Goal: Information Seeking & Learning: Learn about a topic

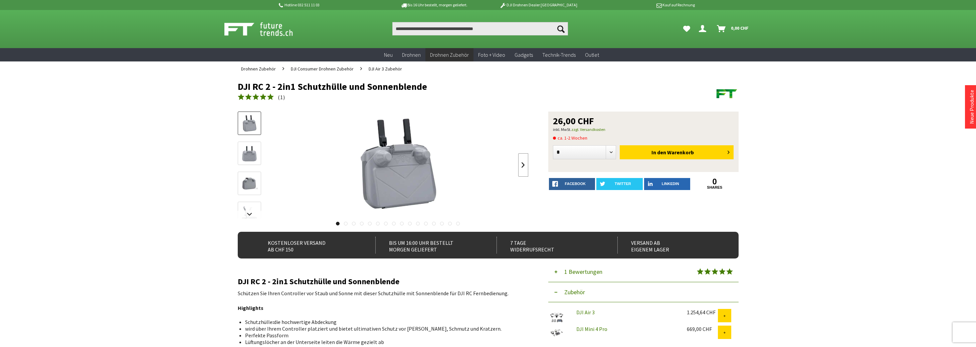
click at [524, 165] on link at bounding box center [523, 164] width 10 height 23
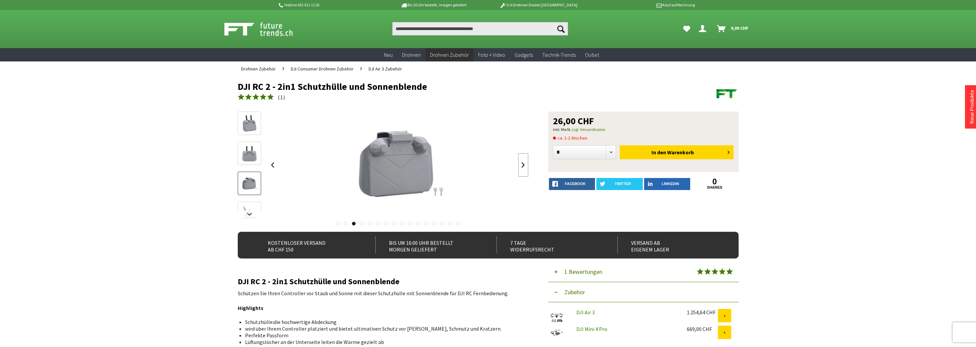
click at [524, 165] on link at bounding box center [523, 164] width 10 height 23
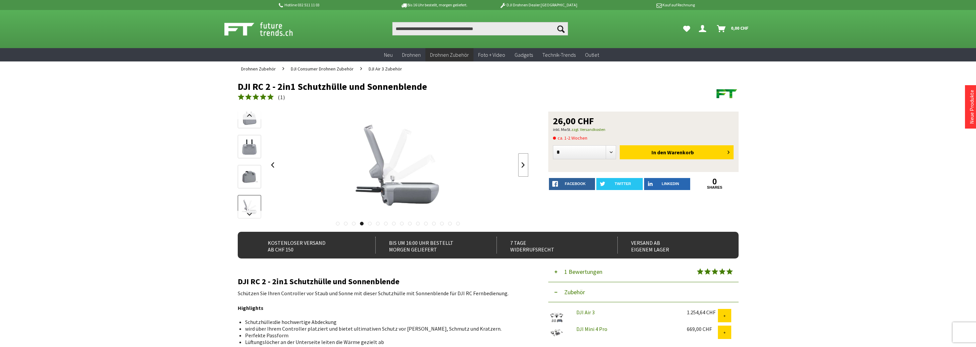
click at [524, 165] on link at bounding box center [523, 164] width 10 height 23
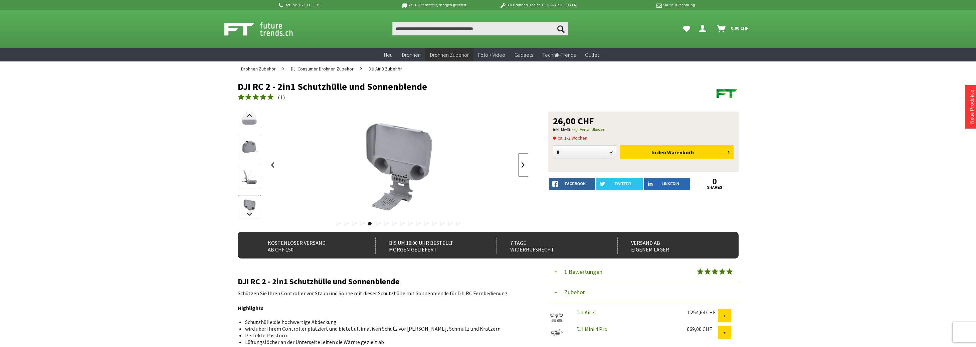
click at [524, 165] on link at bounding box center [523, 164] width 10 height 23
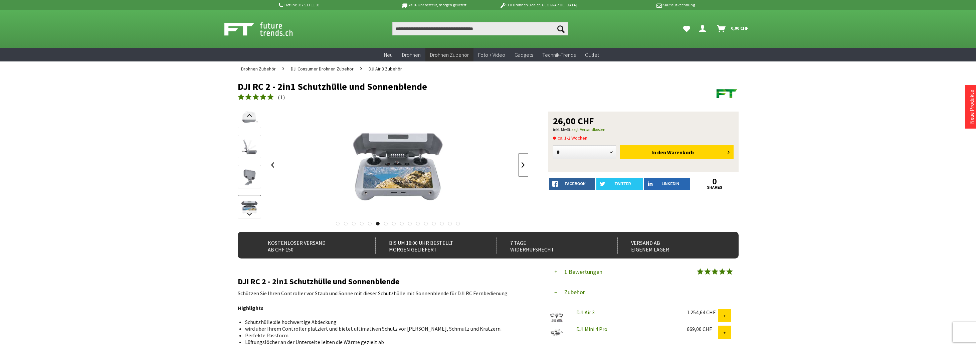
click at [524, 165] on link at bounding box center [523, 164] width 10 height 23
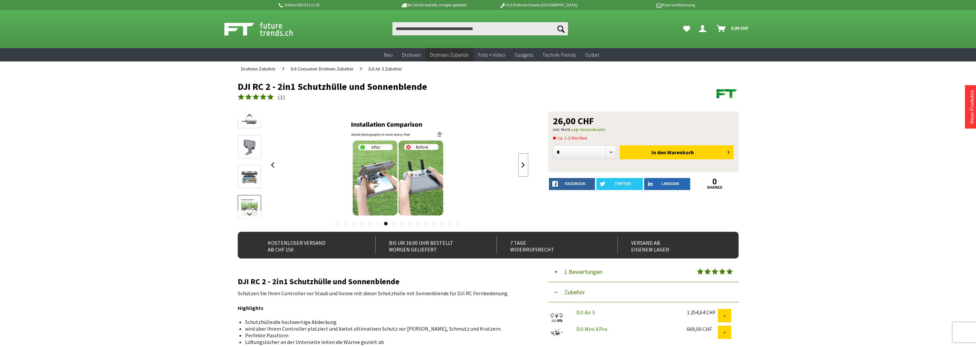
click at [524, 165] on link at bounding box center [523, 164] width 10 height 23
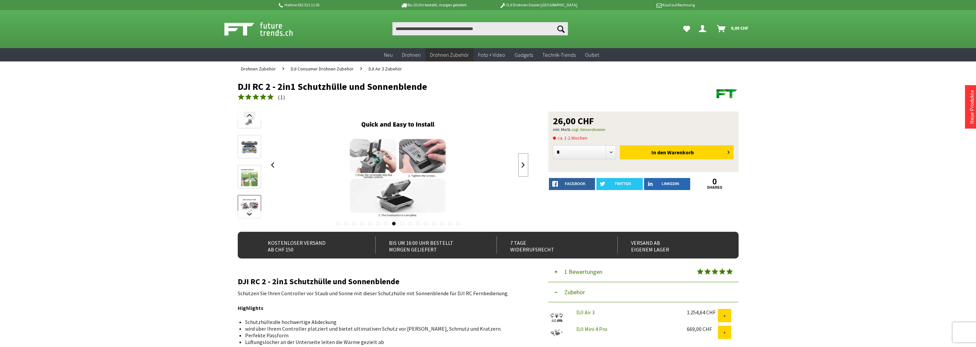
click at [524, 165] on link at bounding box center [523, 164] width 10 height 23
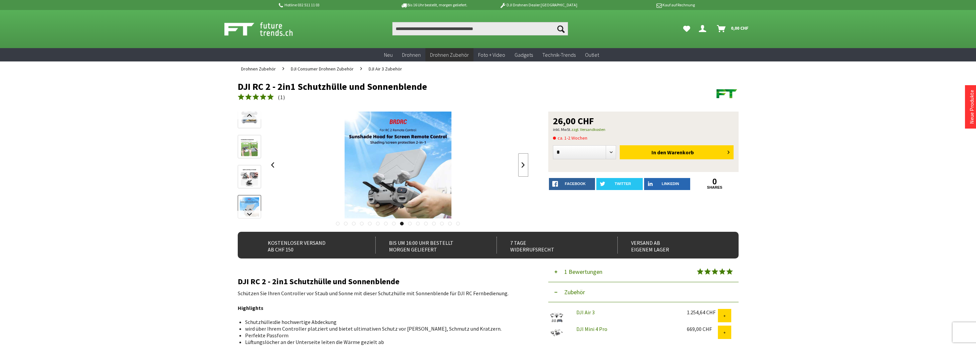
click at [524, 165] on link at bounding box center [523, 164] width 10 height 23
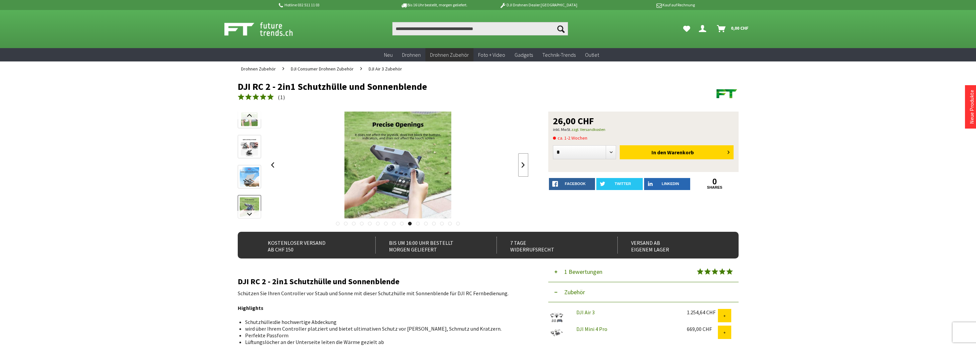
click at [524, 165] on link at bounding box center [523, 164] width 10 height 23
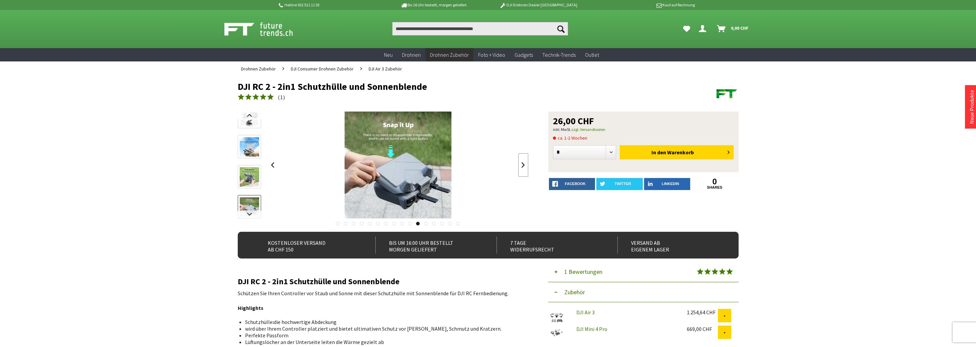
click at [524, 165] on link at bounding box center [523, 164] width 10 height 23
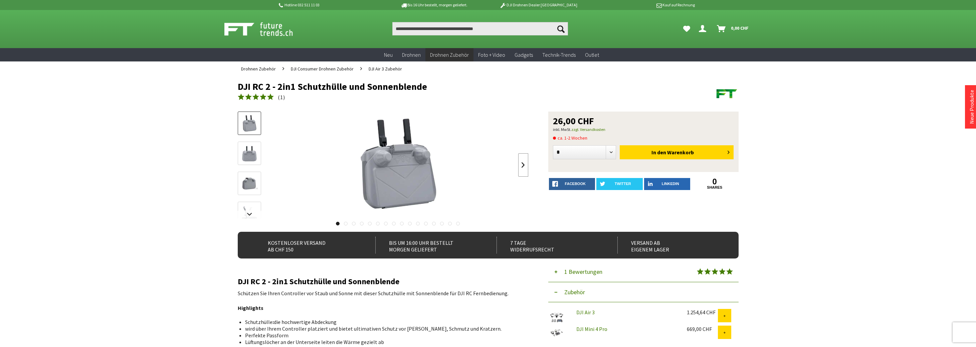
click at [522, 163] on link at bounding box center [523, 164] width 10 height 23
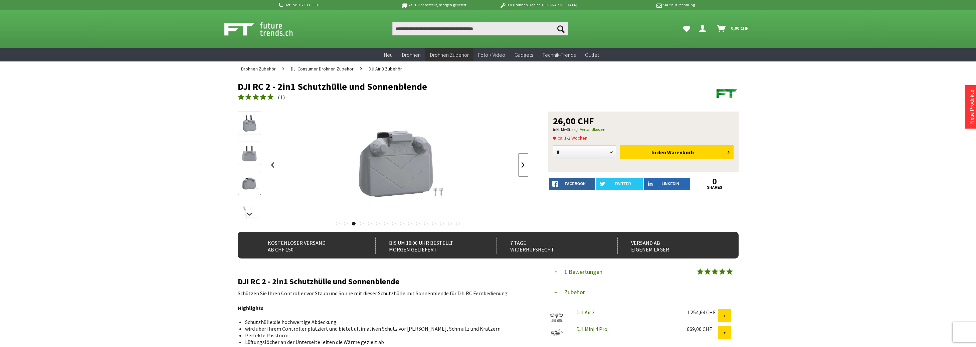
click at [522, 163] on link at bounding box center [523, 164] width 10 height 23
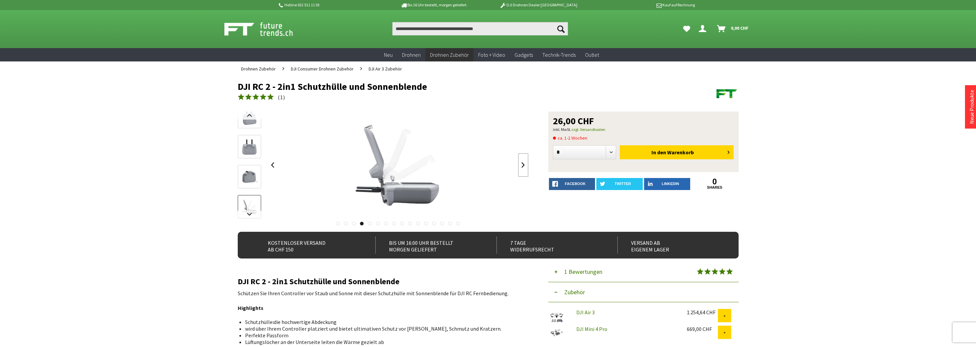
click at [522, 163] on link at bounding box center [523, 164] width 10 height 23
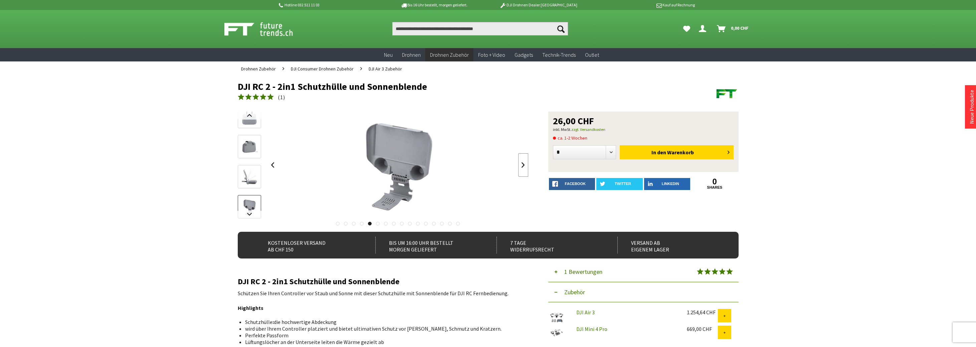
click at [522, 163] on link at bounding box center [523, 164] width 10 height 23
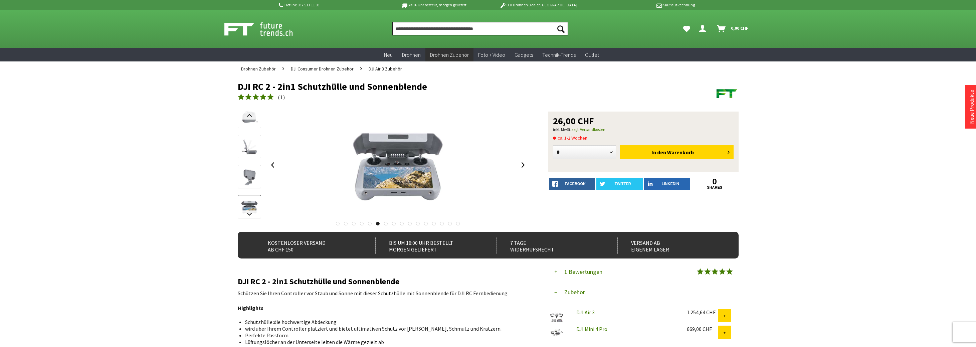
click at [420, 28] on input "Produkt, Marke, Kategorie, EAN, Artikelnummer…" at bounding box center [480, 28] width 176 height 13
paste input "**********"
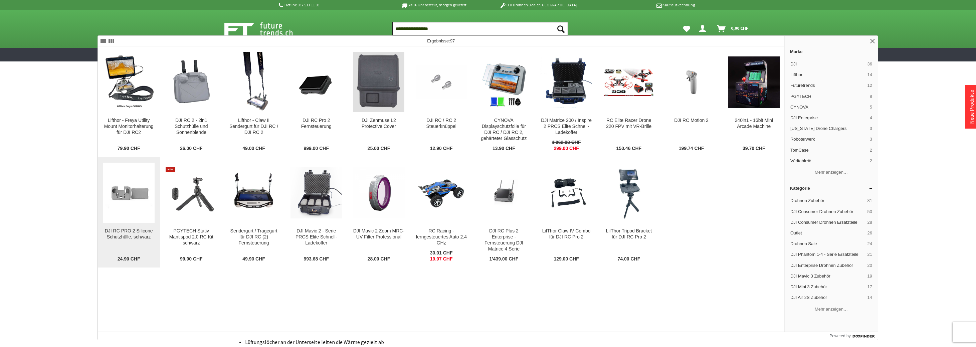
type input "**********"
click at [132, 187] on img at bounding box center [128, 192] width 51 height 51
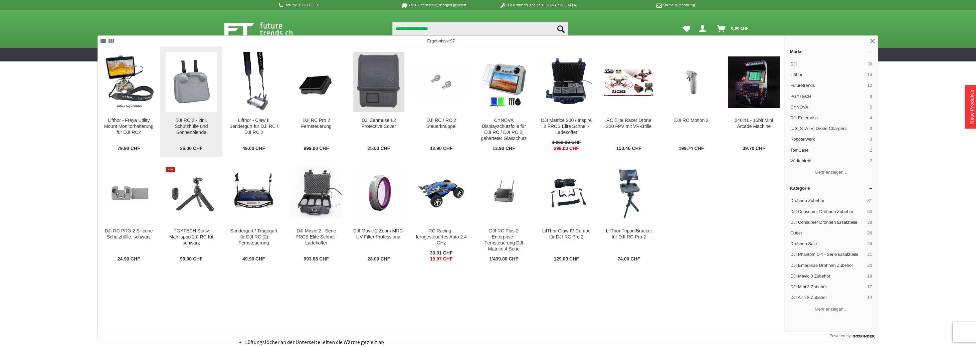
click at [197, 82] on img at bounding box center [191, 81] width 51 height 51
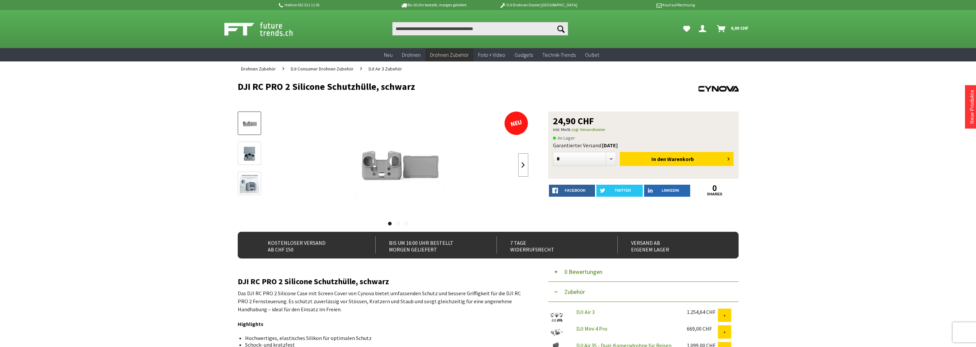
click at [523, 167] on link at bounding box center [523, 164] width 10 height 23
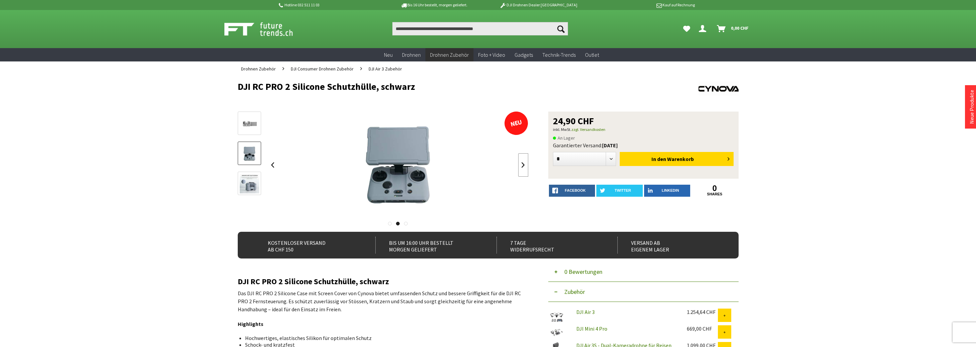
click at [523, 167] on link at bounding box center [523, 164] width 10 height 23
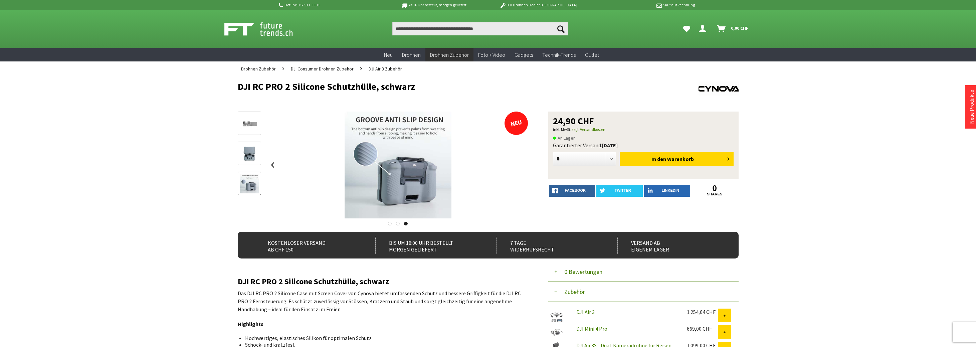
click at [523, 167] on div at bounding box center [398, 165] width 261 height 107
